Goal: Book appointment/travel/reservation

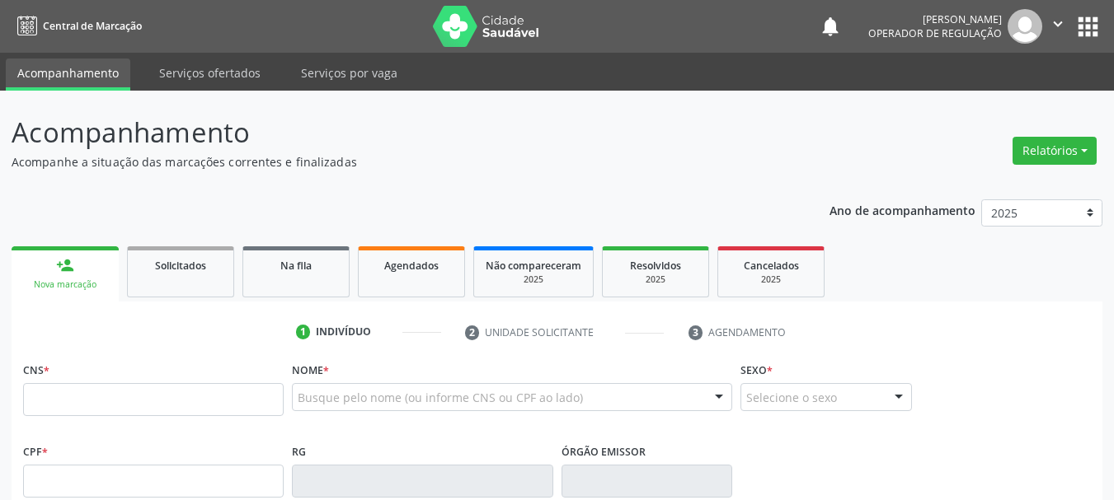
click at [350, 415] on div "Busque pelo nome (ou informe CNS ou CPF ao lado) Nenhum resultado encontrado pa…" at bounding box center [512, 403] width 440 height 40
type input "[PERSON_NAME]"
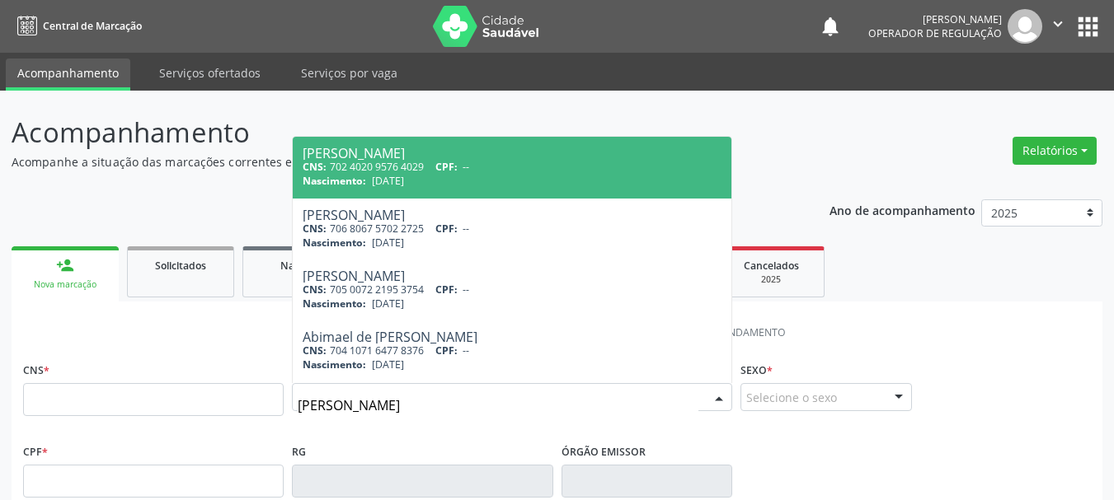
click at [437, 192] on span "[PERSON_NAME] CNS: 702 4020 9576 4029 CPF: -- Nascimento: [DATE]" at bounding box center [512, 167] width 439 height 61
type input "702 4020 9576 4029"
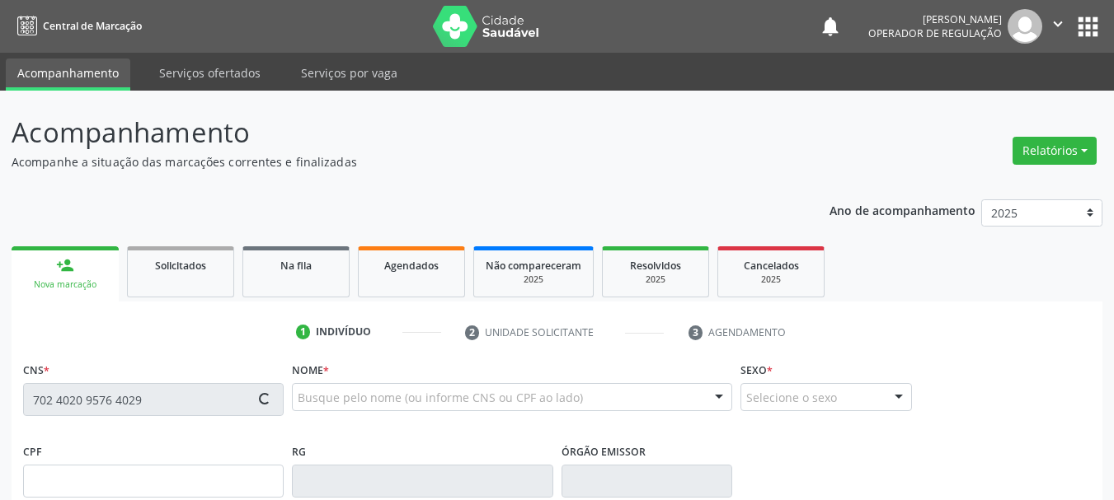
type input "[DATE]"
type input "S/N"
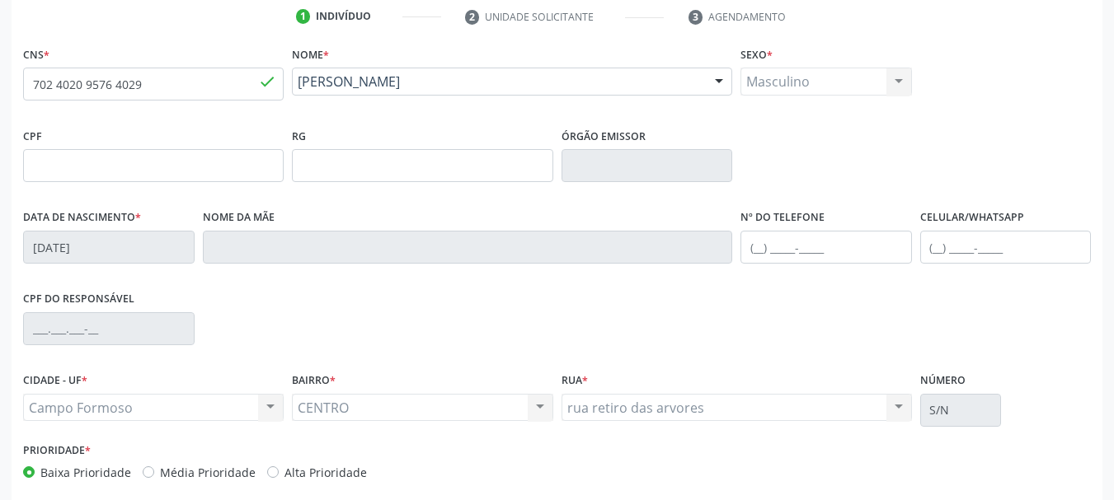
scroll to position [393, 0]
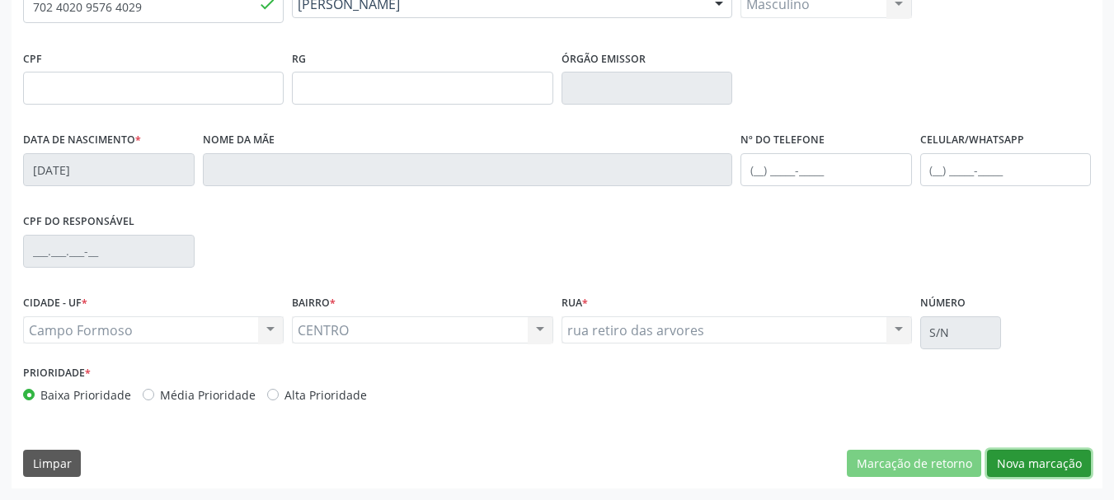
click at [1066, 461] on button "Nova marcação" at bounding box center [1039, 464] width 104 height 28
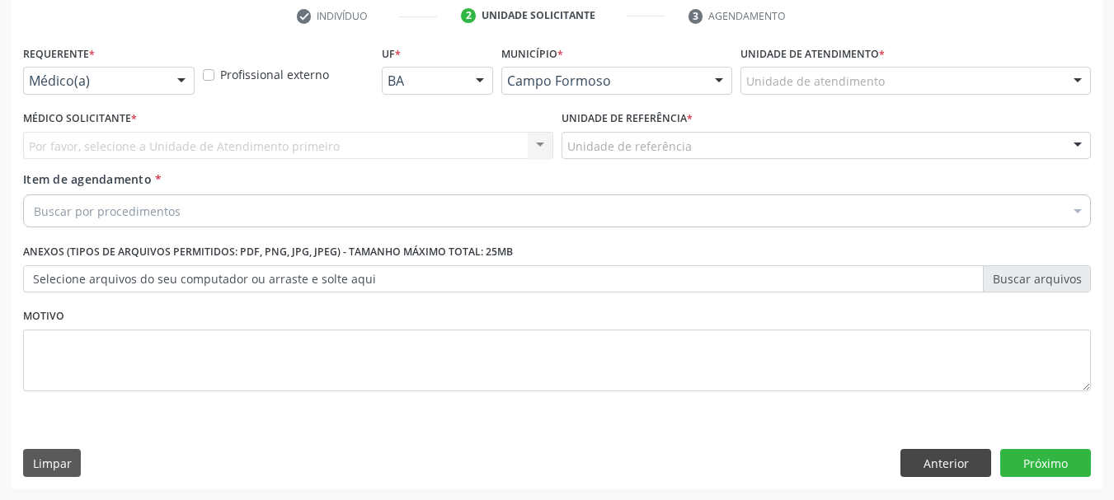
scroll to position [317, 0]
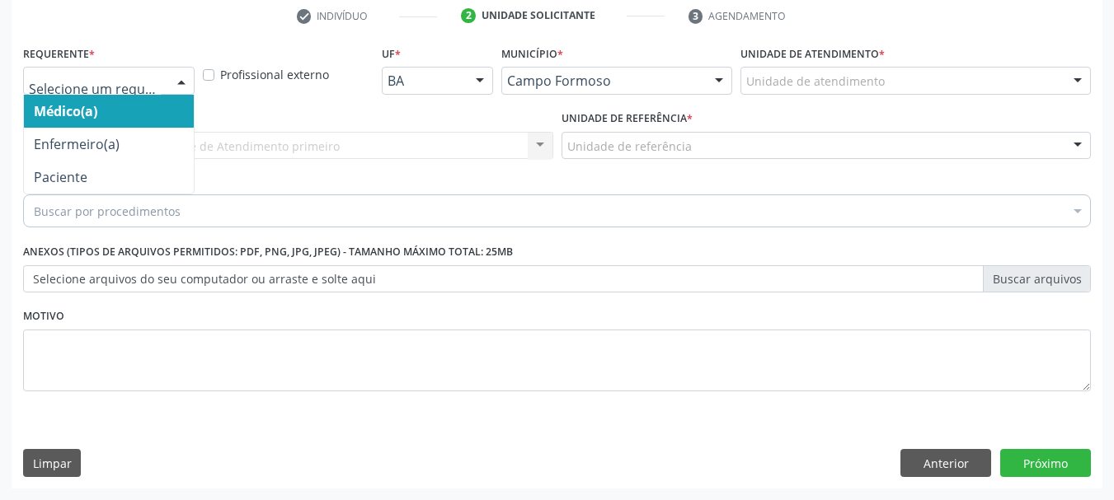
click at [167, 74] on div "Médico(a) Enfermeiro(a) Paciente Nenhum resultado encontrado para: " " Não há n…" at bounding box center [108, 81] width 171 height 28
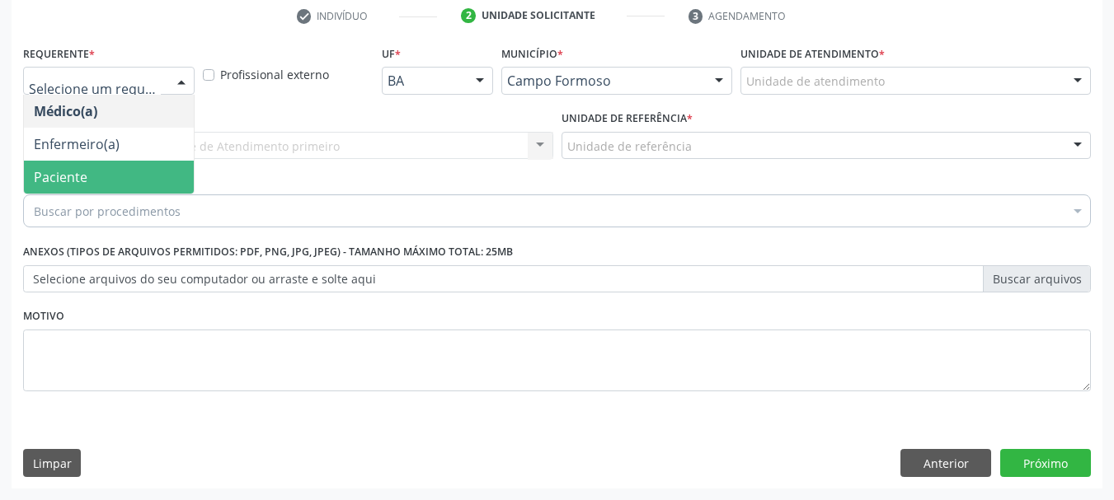
drag, startPoint x: 159, startPoint y: 179, endPoint x: 176, endPoint y: 152, distance: 32.2
click at [161, 175] on span "Paciente" at bounding box center [109, 177] width 170 height 33
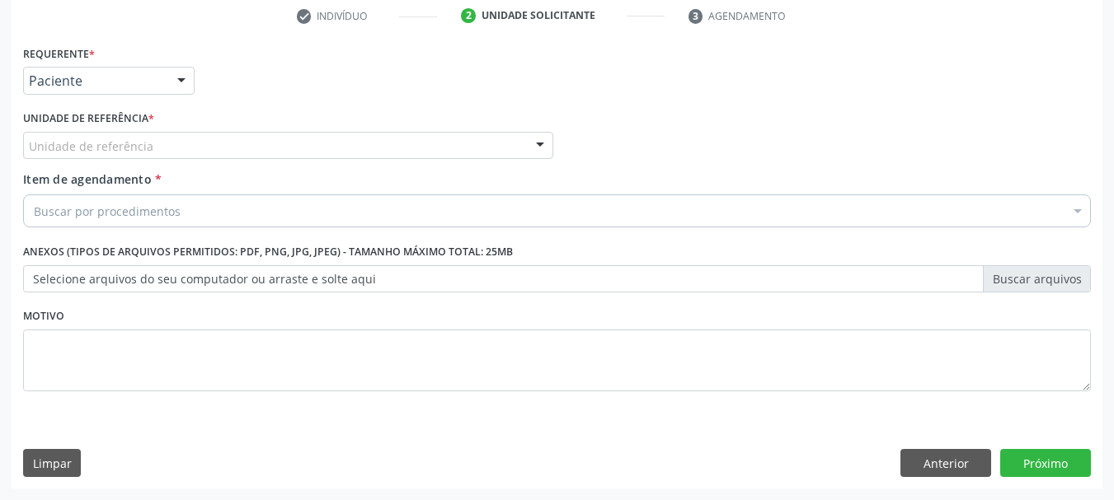
click at [181, 143] on div "Unidade de referência" at bounding box center [288, 146] width 530 height 28
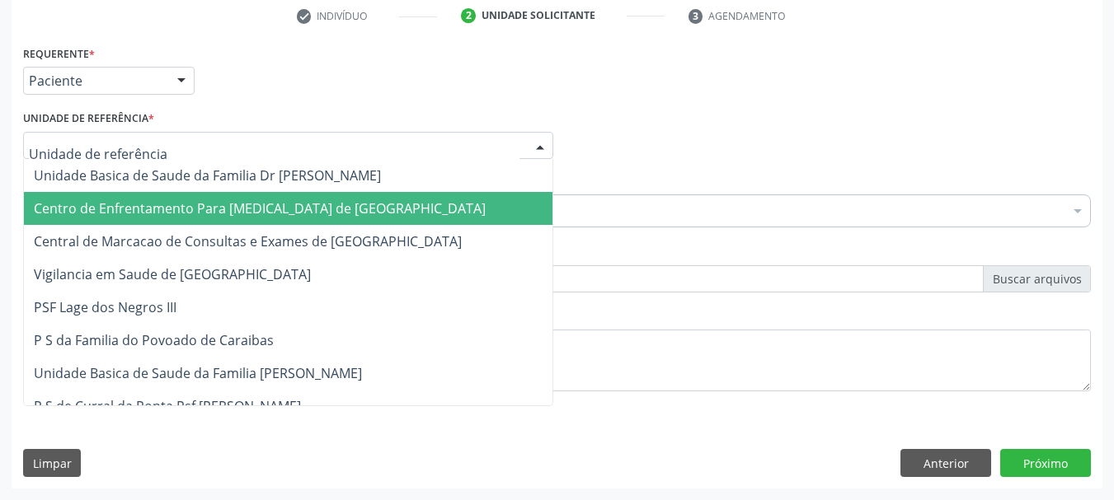
click at [190, 221] on span "Centro de Enfrentamento Para [MEDICAL_DATA] de [GEOGRAPHIC_DATA]" at bounding box center [288, 208] width 528 height 33
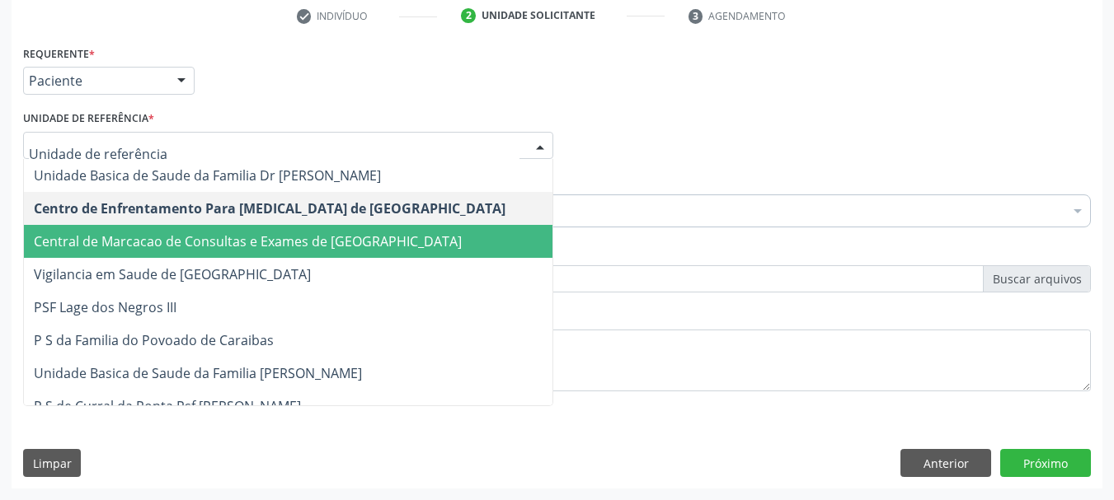
click at [204, 231] on span "Central de Marcacao de Consultas e Exames de [GEOGRAPHIC_DATA]" at bounding box center [288, 241] width 528 height 33
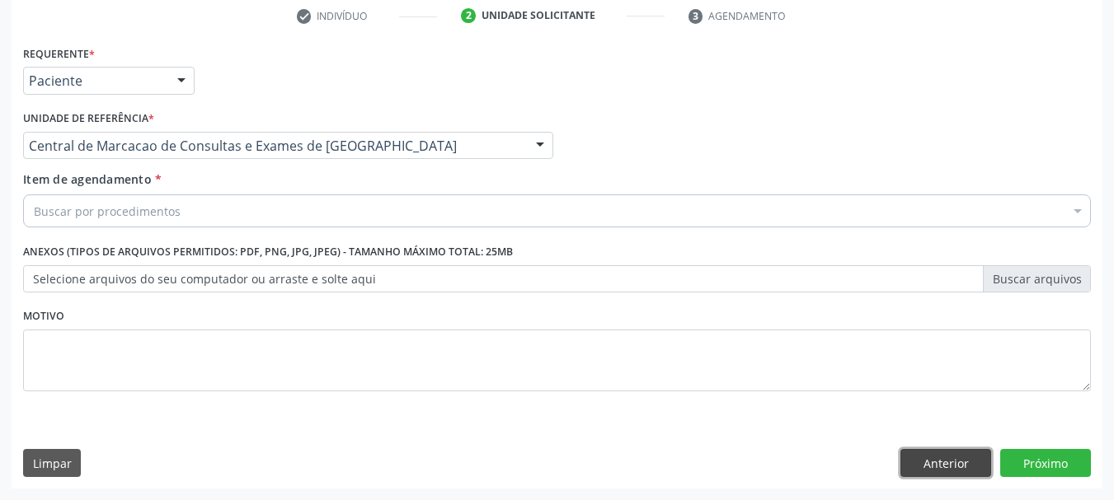
click at [967, 473] on button "Anterior" at bounding box center [945, 463] width 91 height 28
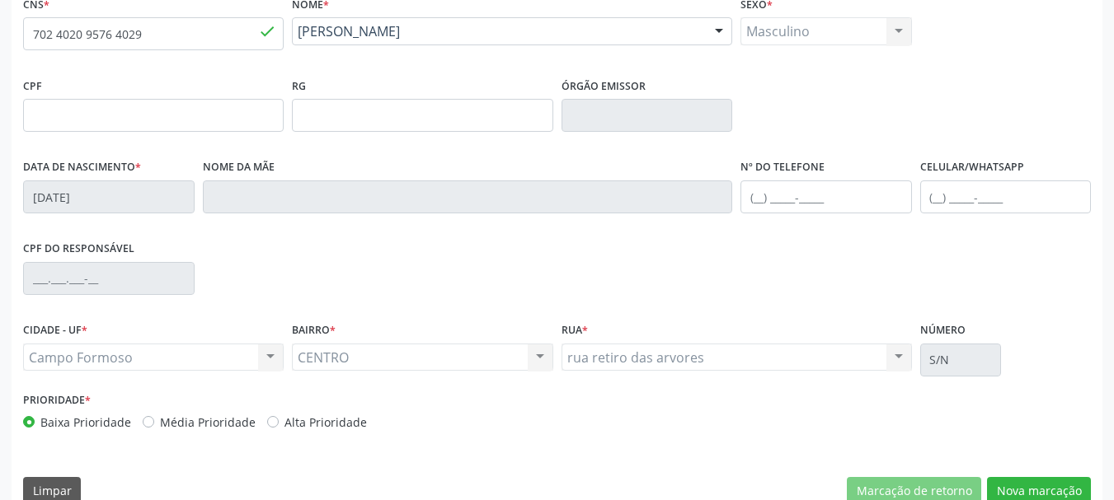
scroll to position [393, 0]
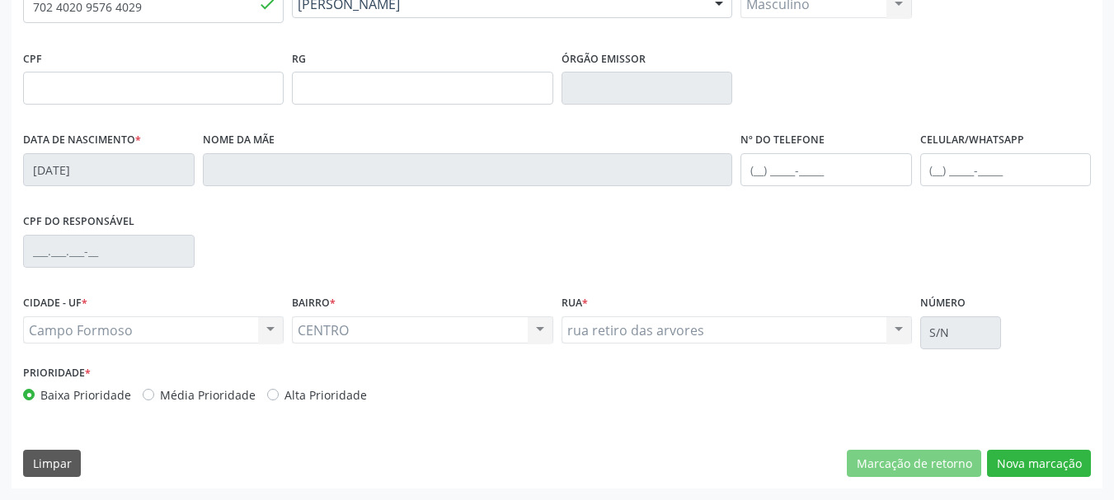
click at [340, 335] on div "CENTRO CENTRO Nenhum resultado encontrado para: " " Não há nenhuma opção para s…" at bounding box center [422, 331] width 261 height 28
click at [1012, 465] on button "Nova marcação" at bounding box center [1039, 464] width 104 height 28
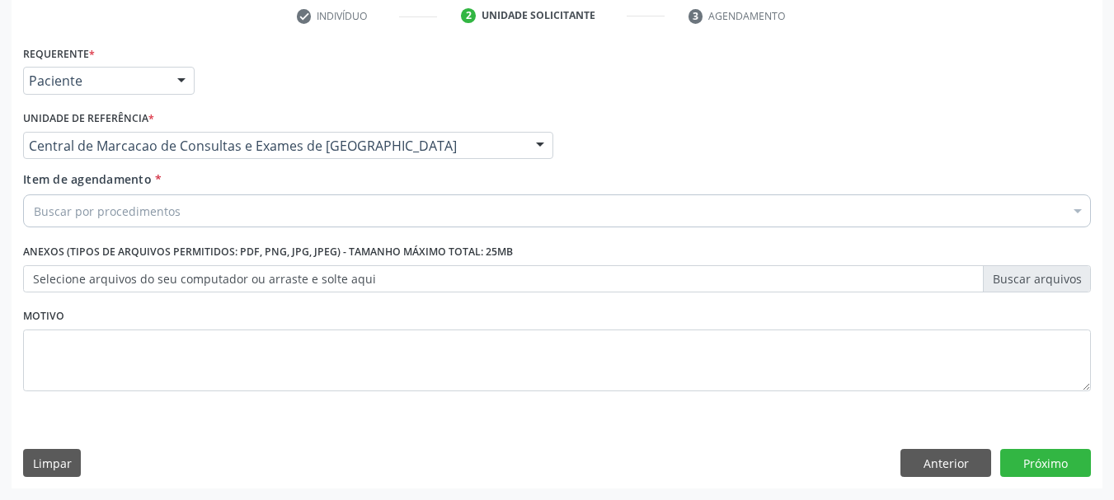
scroll to position [317, 0]
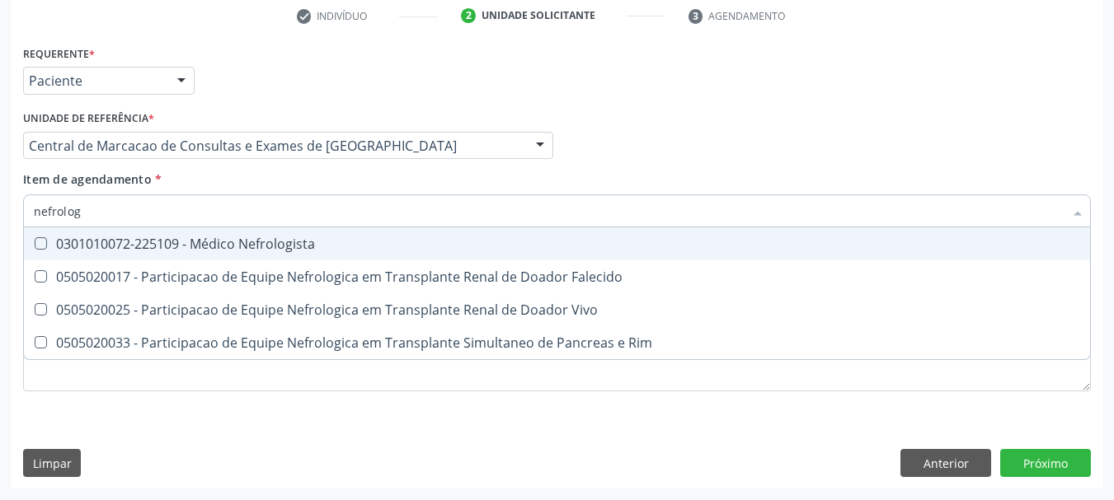
type input "nefrologi"
click at [163, 242] on div "0301010072-225109 - Médico Nefrologista" at bounding box center [557, 243] width 1046 height 13
checkbox Nefrologista "true"
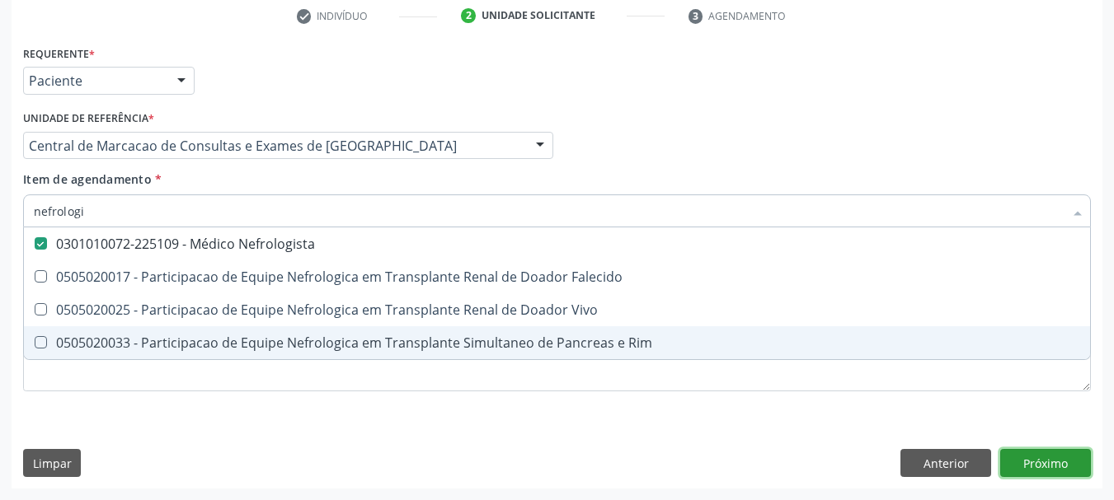
drag, startPoint x: 1030, startPoint y: 472, endPoint x: 1010, endPoint y: 463, distance: 22.5
click at [1030, 469] on div "Requerente * Paciente Médico(a) Enfermeiro(a) Paciente Nenhum resultado encontr…" at bounding box center [557, 265] width 1091 height 448
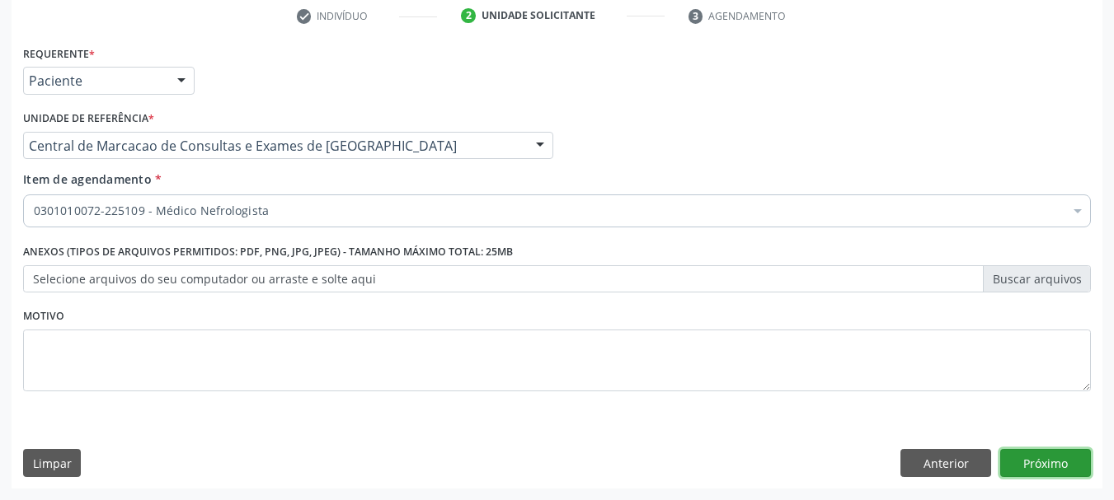
click at [1084, 467] on button "Próximo" at bounding box center [1045, 463] width 91 height 28
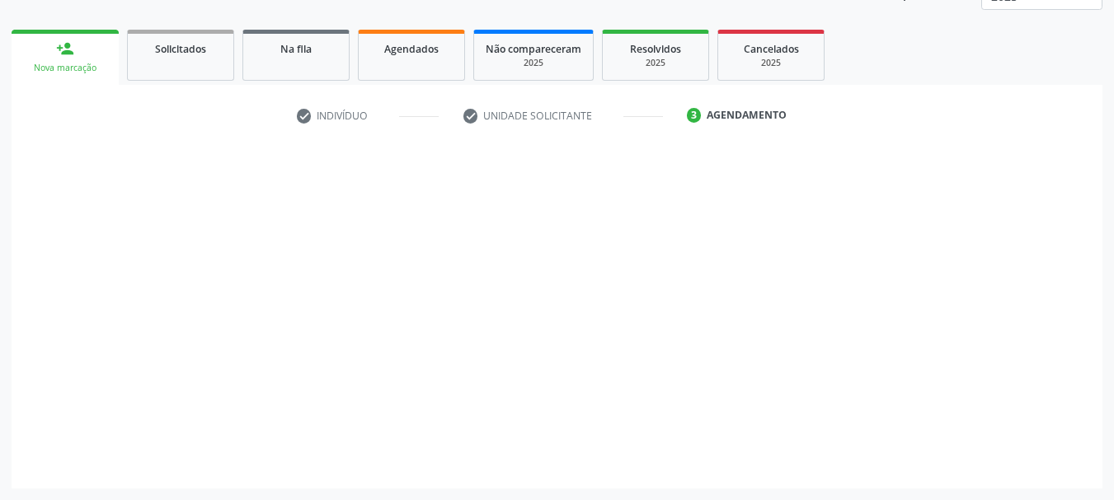
scroll to position [217, 0]
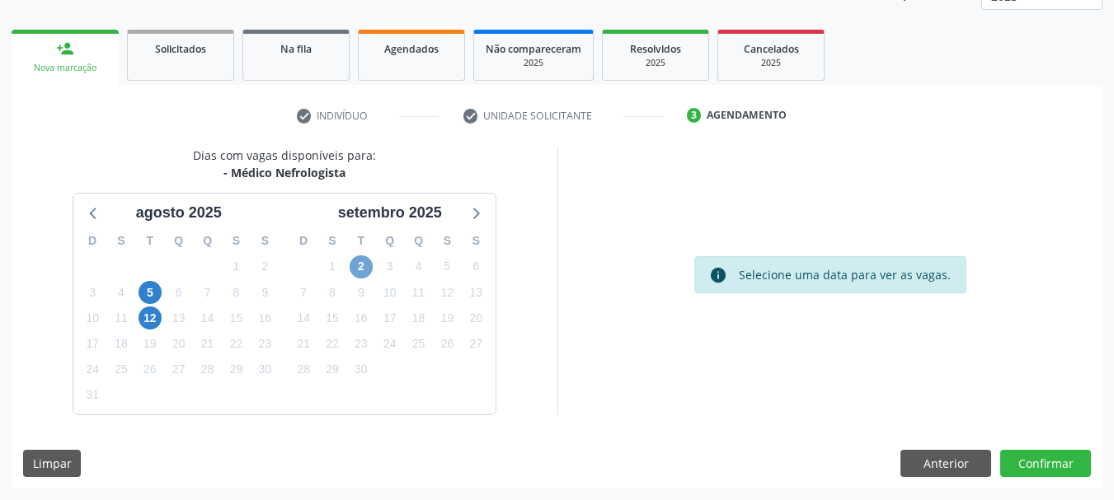
click at [359, 267] on span "2" at bounding box center [361, 267] width 23 height 23
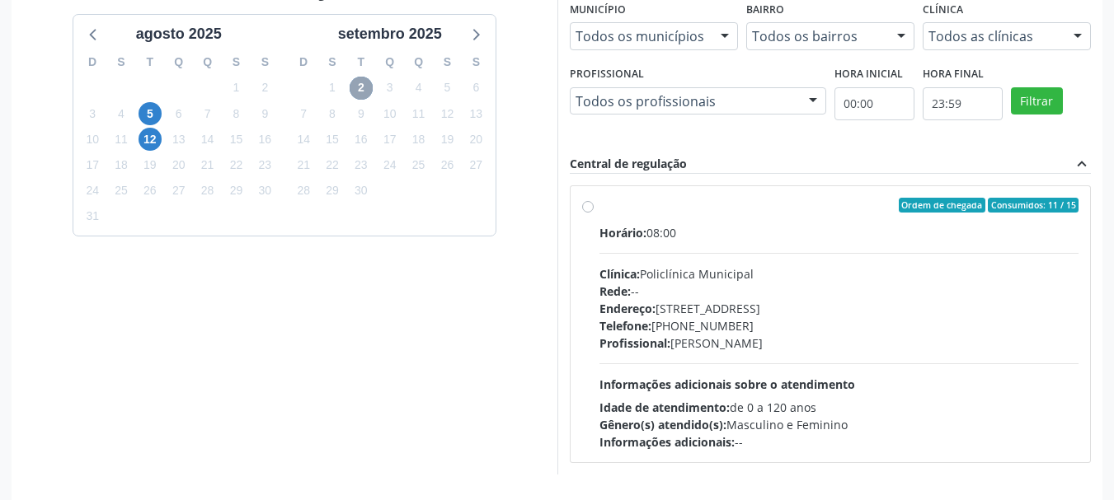
scroll to position [455, 0]
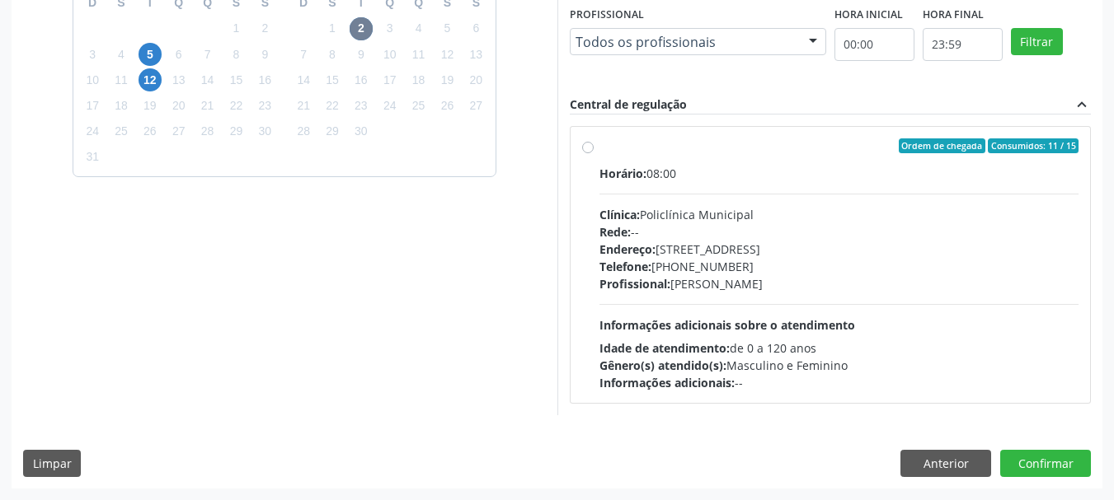
click at [825, 209] on div "Clínica: Policlínica Municipal" at bounding box center [839, 214] width 480 height 17
click at [594, 153] on input "Ordem de chegada Consumidos: 11 / 15 Horário: 08:00 Clínica: Policlínica Munici…" at bounding box center [588, 145] width 12 height 15
radio input "true"
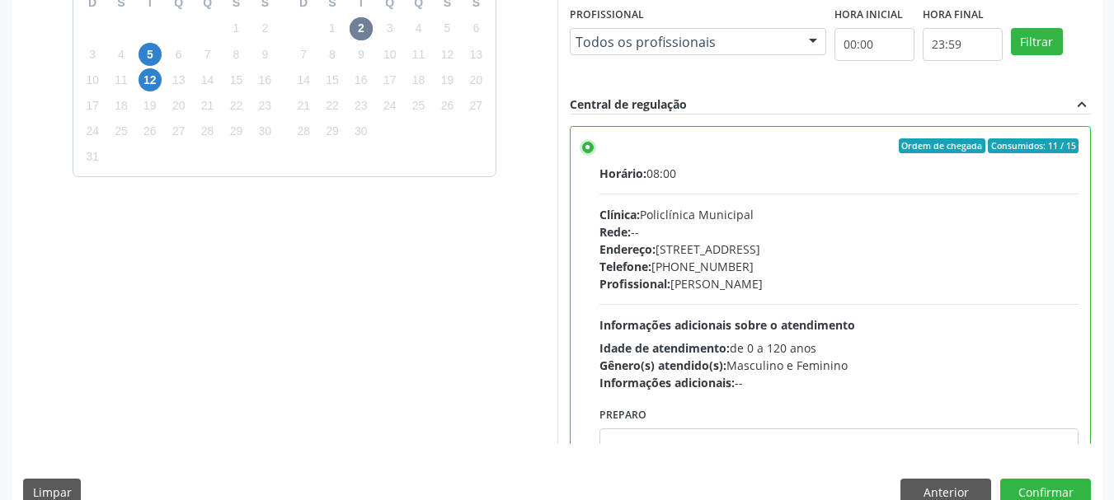
scroll to position [82, 0]
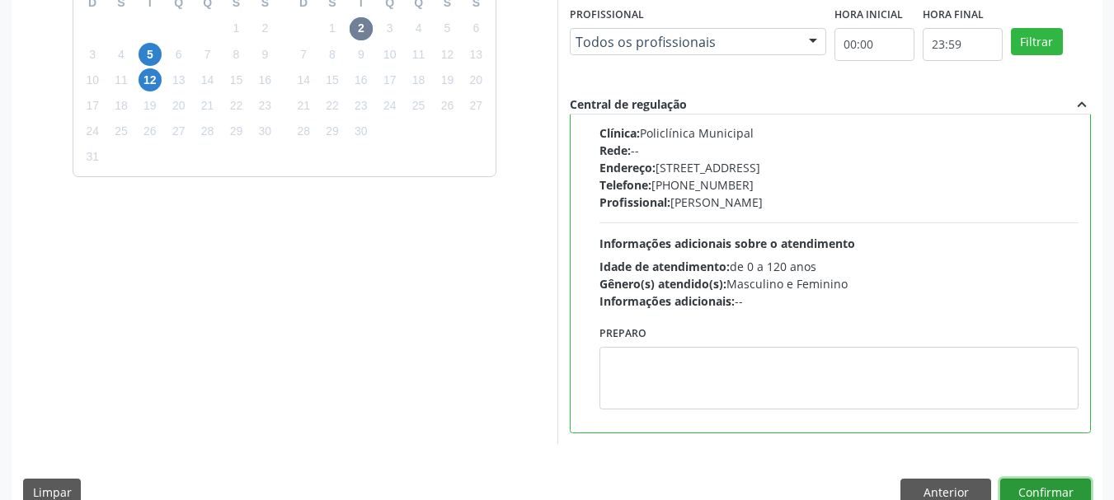
click at [1021, 486] on button "Confirmar" at bounding box center [1045, 493] width 91 height 28
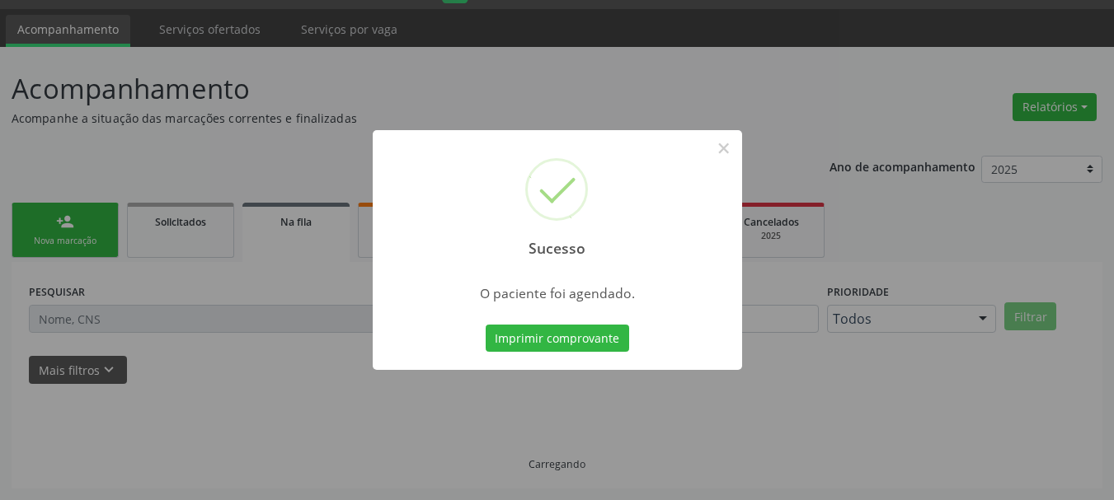
scroll to position [44, 0]
click at [721, 148] on button "×" at bounding box center [724, 148] width 28 height 28
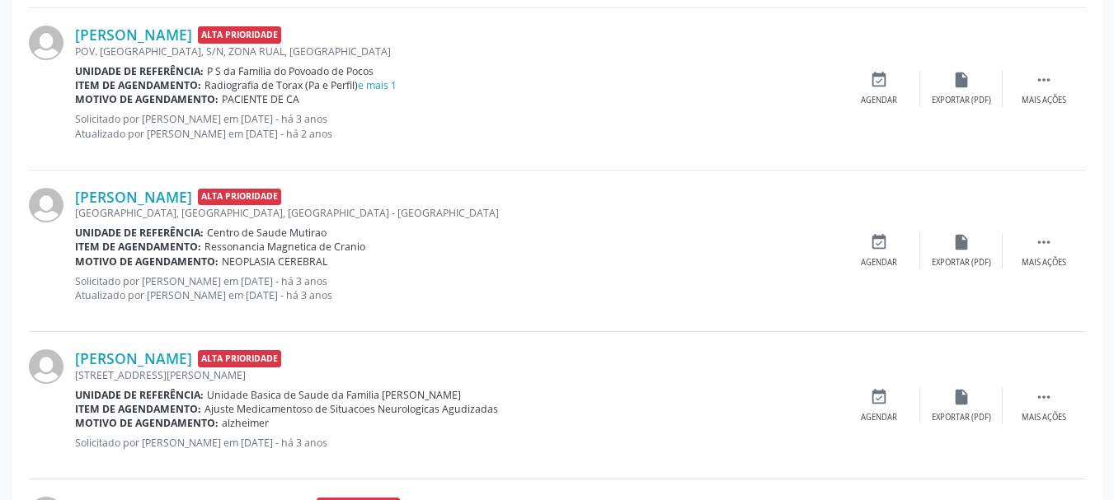
scroll to position [1390, 0]
